Goal: Navigation & Orientation: Go to known website

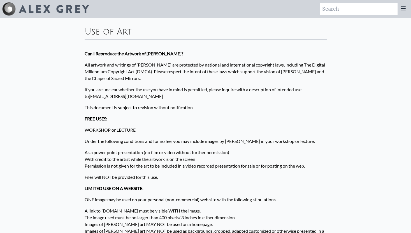
click at [42, 7] on img at bounding box center [54, 9] width 70 height 8
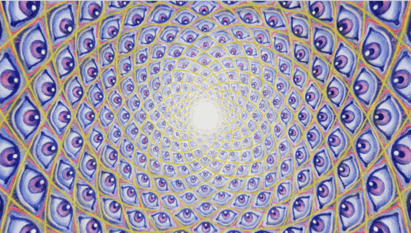
scroll to position [18, 0]
